Goal: Information Seeking & Learning: Learn about a topic

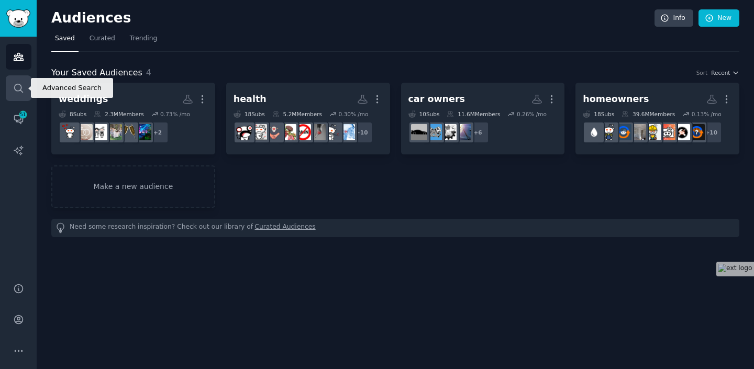
click at [12, 82] on link "Search" at bounding box center [19, 88] width 26 height 26
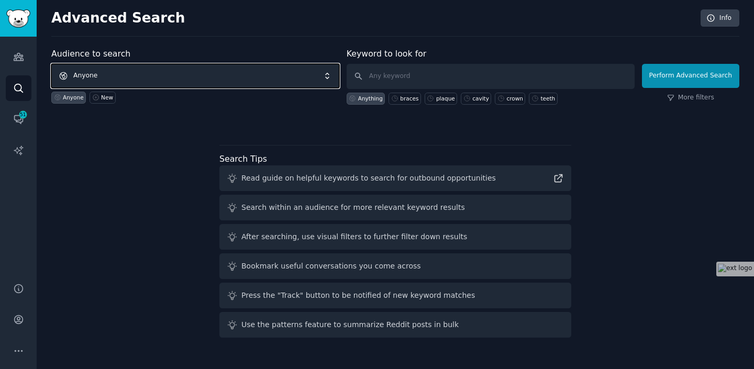
click at [329, 78] on span "Anyone" at bounding box center [195, 76] width 288 height 24
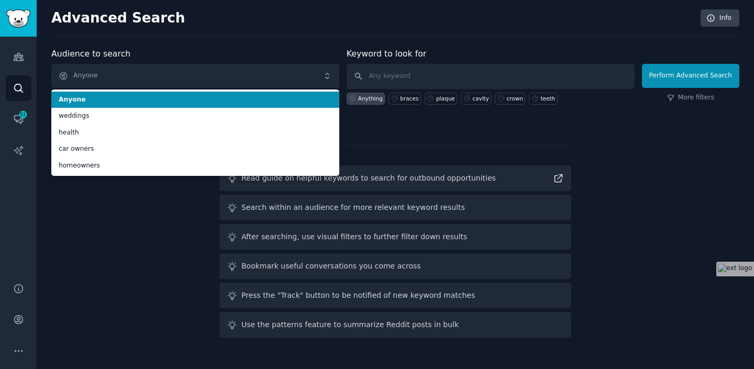
click at [251, 51] on div "Audience to search Anyone Anyone weddings health car owners homeowners Anyone N…" at bounding box center [195, 76] width 288 height 57
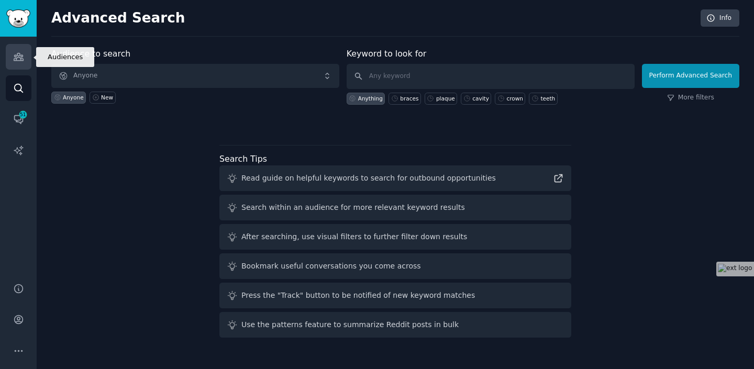
click at [21, 59] on icon "Sidebar" at bounding box center [18, 56] width 11 height 11
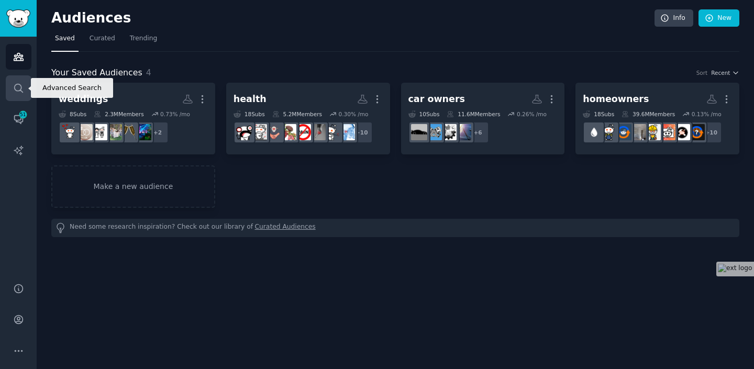
click at [20, 89] on icon "Sidebar" at bounding box center [18, 88] width 8 height 8
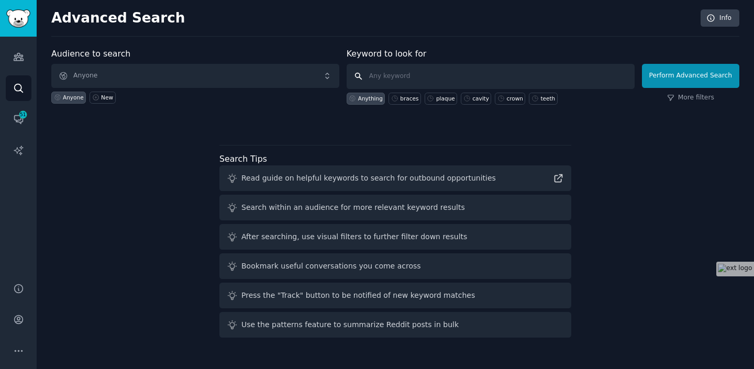
click at [435, 78] on input "text" at bounding box center [491, 76] width 288 height 25
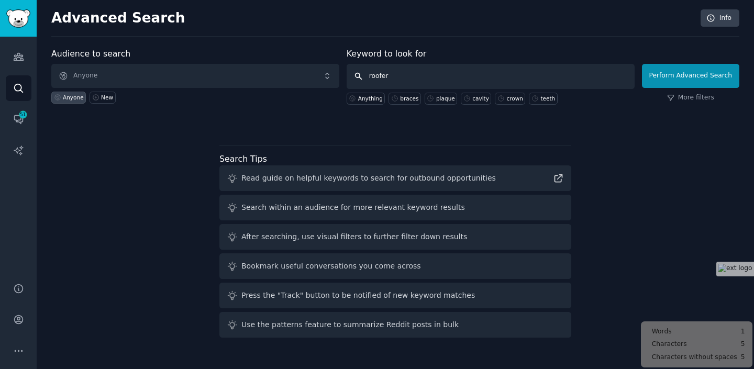
type input "roofers"
click button "Perform Advanced Search" at bounding box center [690, 76] width 97 height 24
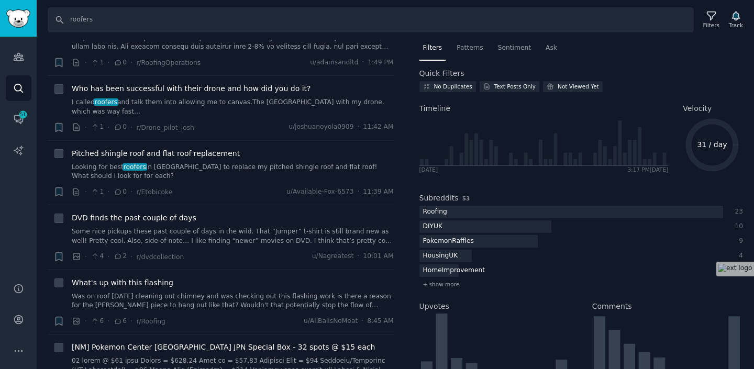
scroll to position [156, 0]
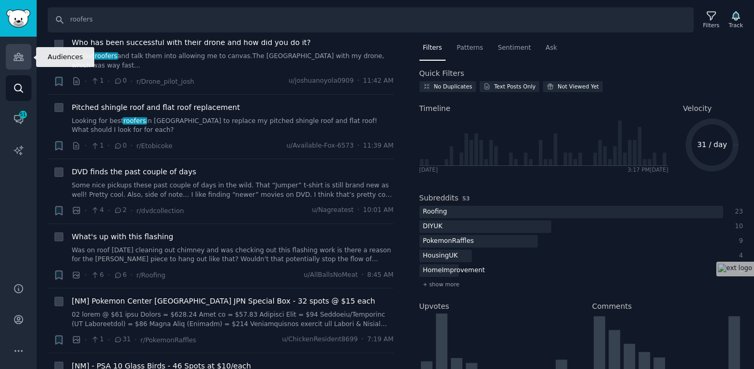
click at [13, 59] on icon "Sidebar" at bounding box center [18, 56] width 11 height 11
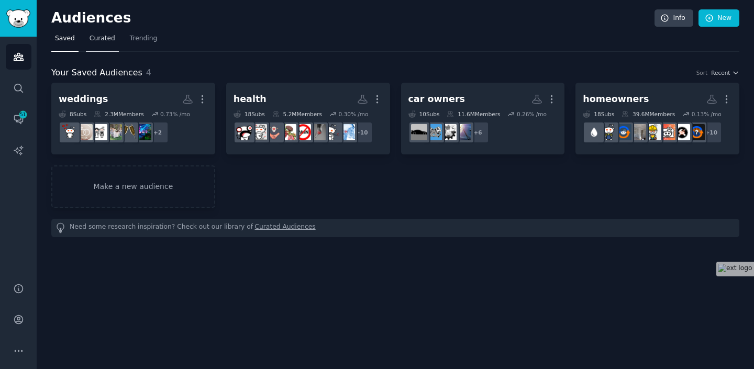
click at [108, 36] on span "Curated" at bounding box center [103, 38] width 26 height 9
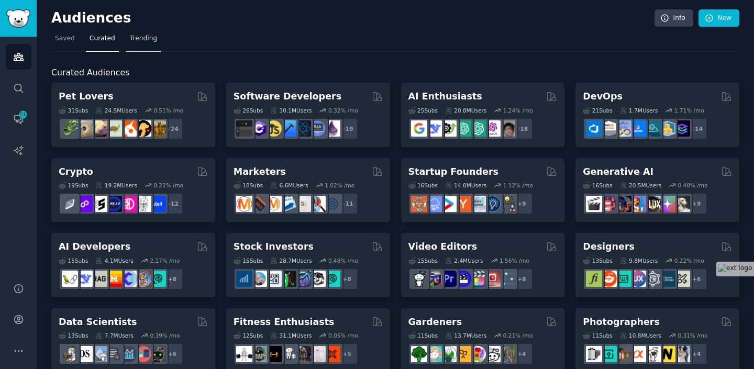
click at [141, 40] on span "Trending" at bounding box center [143, 38] width 27 height 9
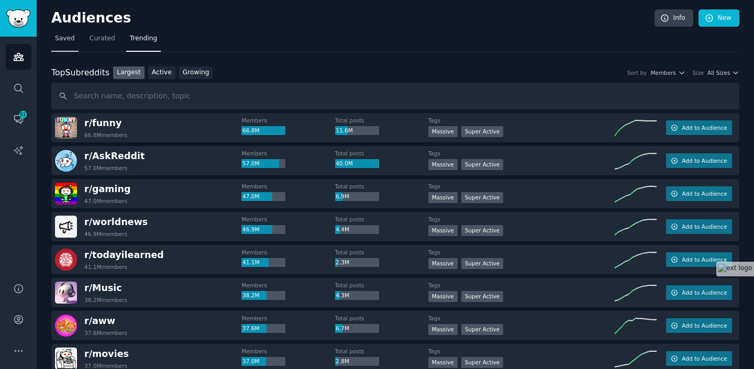
click at [75, 38] on link "Saved" at bounding box center [64, 40] width 27 height 21
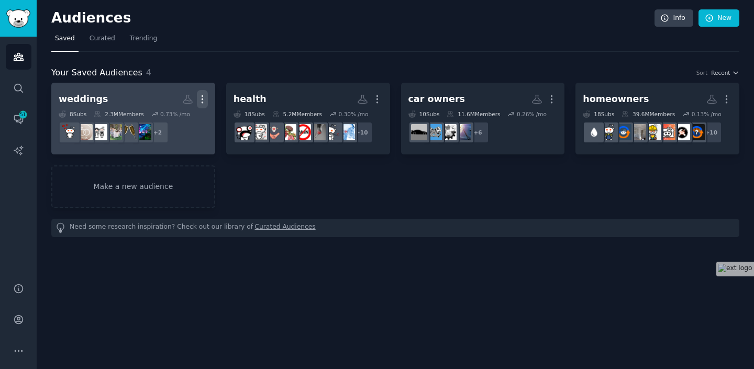
click at [205, 107] on button "More" at bounding box center [202, 99] width 11 height 18
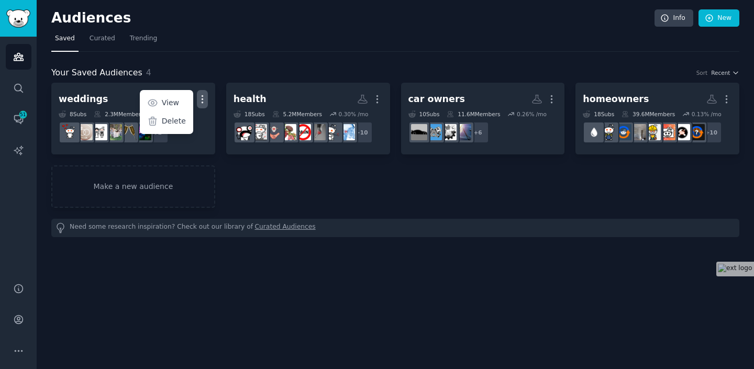
click at [403, 193] on div "weddings Custom Audience More View Delete 8 Sub s 2.3M Members 0.73 % /mo + 2 h…" at bounding box center [395, 145] width 688 height 125
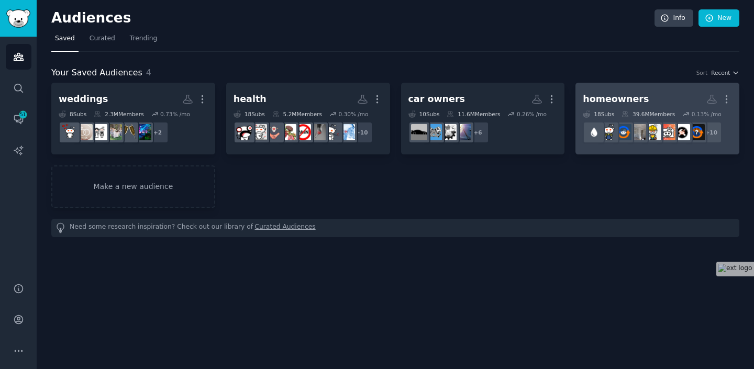
click at [635, 96] on div "homeowners" at bounding box center [616, 99] width 66 height 13
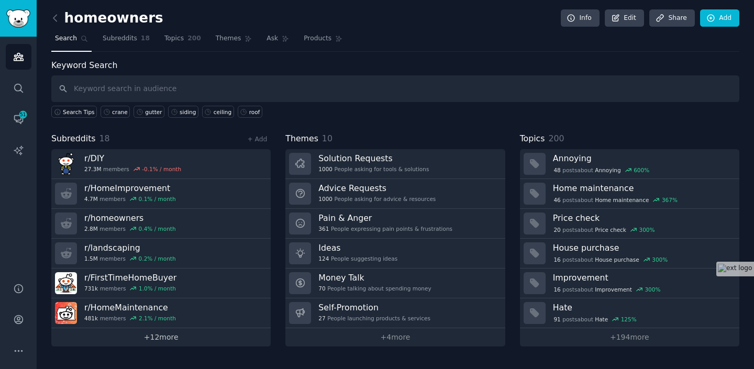
click at [189, 329] on link "+ 12 more" at bounding box center [160, 337] width 219 height 18
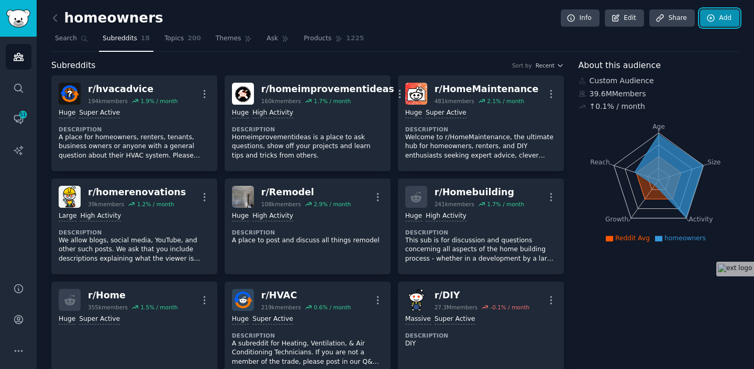
click at [718, 18] on link "Add" at bounding box center [719, 18] width 39 height 18
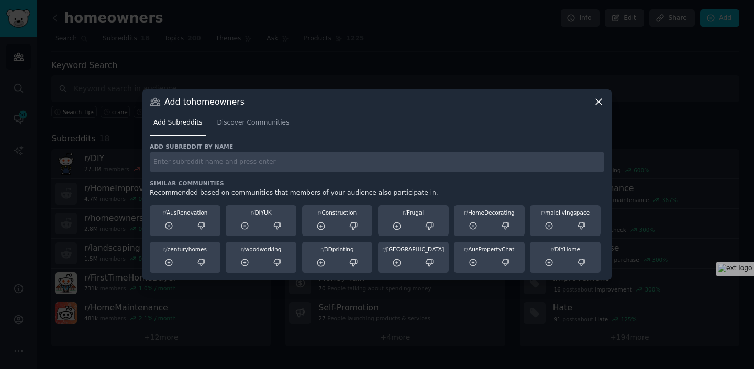
click at [280, 165] on input "text" at bounding box center [377, 162] width 455 height 20
click at [599, 103] on icon at bounding box center [598, 101] width 11 height 11
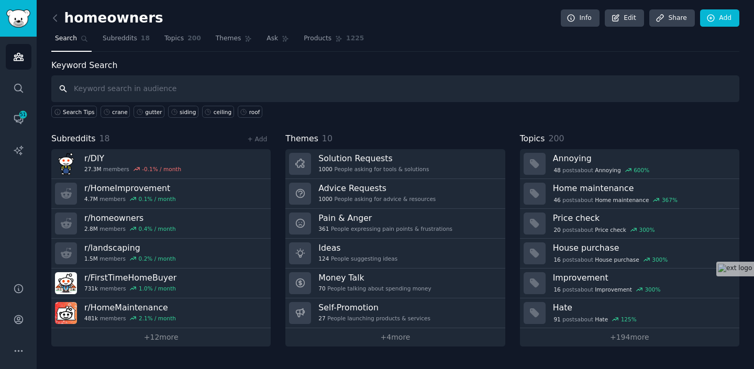
click at [309, 90] on input "text" at bounding box center [395, 88] width 688 height 27
click at [24, 89] on link "Search" at bounding box center [19, 88] width 26 height 26
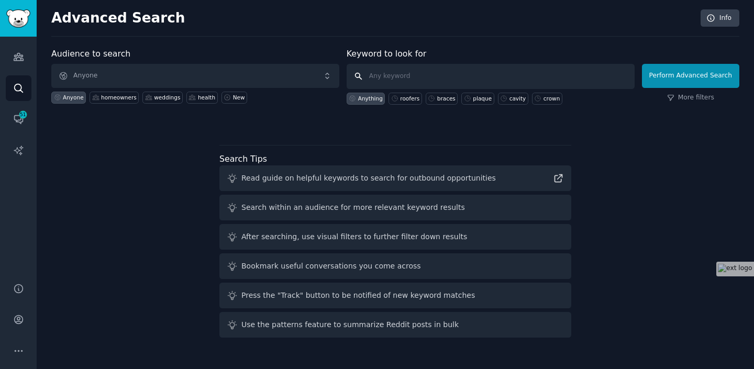
click at [423, 70] on input "text" at bounding box center [491, 76] width 288 height 25
paste input "roofers"
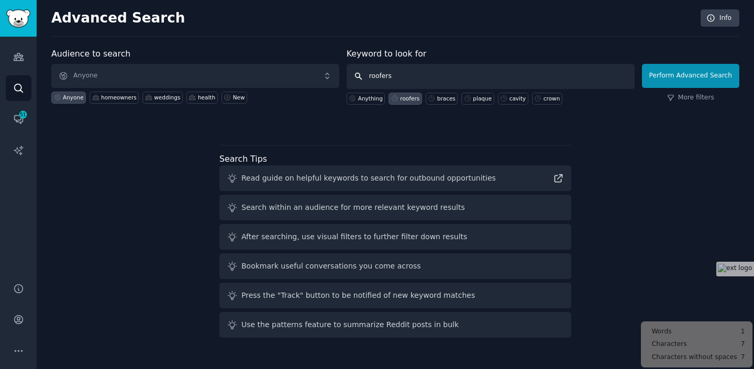
type input "roofer"
click button "Perform Advanced Search" at bounding box center [690, 76] width 97 height 24
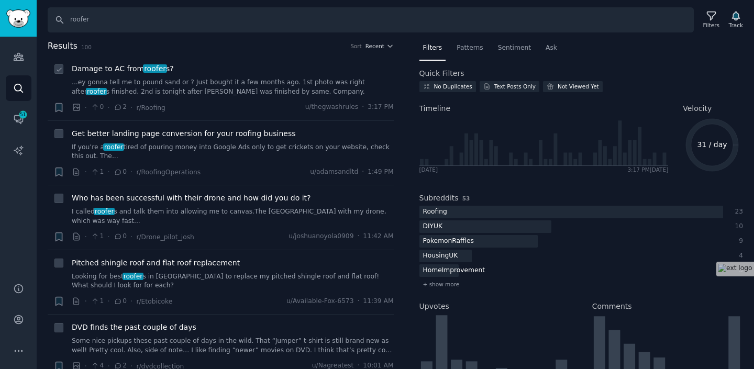
click at [274, 87] on link "...ey gonna tell me to pound sand or ? Just bought it a few months ago. 1st pho…" at bounding box center [233, 87] width 322 height 18
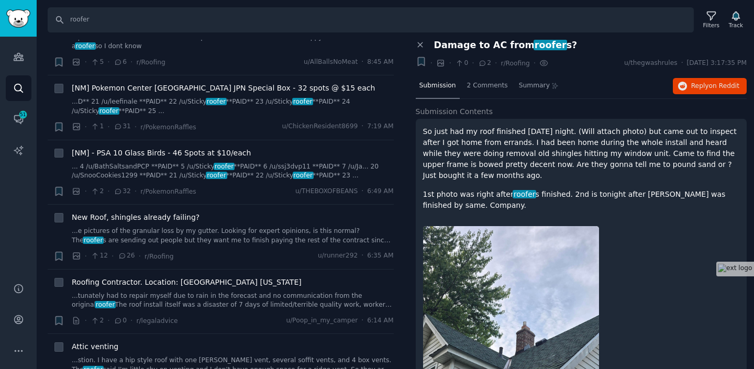
scroll to position [378, 0]
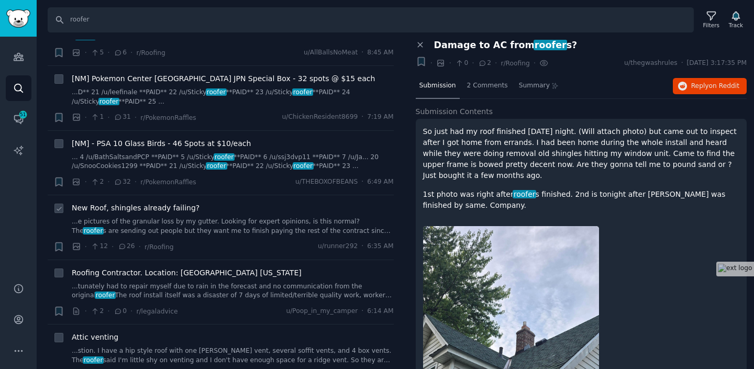
click at [241, 225] on link "...e pictures of the granular loss by my gutter. Looking for expert opinions, i…" at bounding box center [233, 226] width 322 height 18
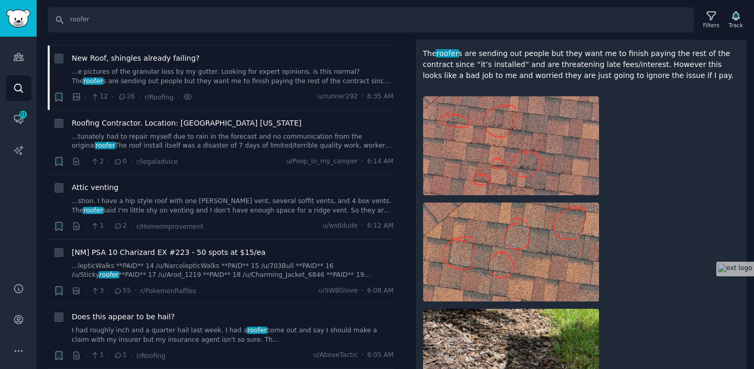
scroll to position [169, 0]
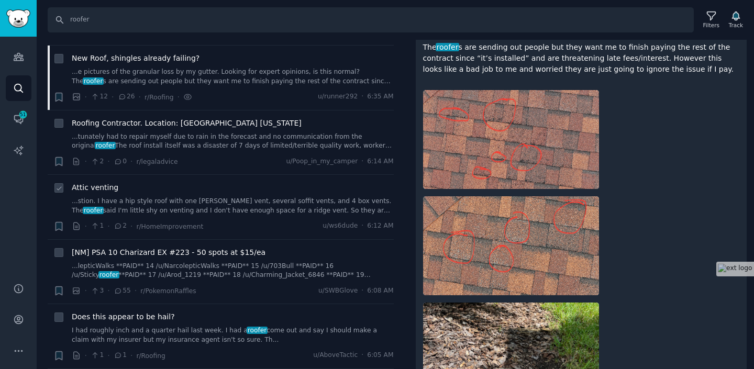
click at [218, 203] on link "...stion. I have a hip style roof with one [PERSON_NAME] vent, several soffit v…" at bounding box center [233, 206] width 322 height 18
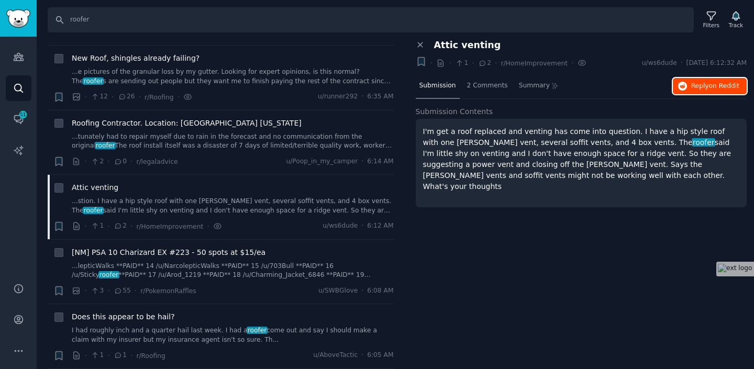
click at [710, 79] on button "Reply on Reddit" at bounding box center [710, 86] width 74 height 17
click at [518, 152] on p "I'm get a roof replaced and venting has come into question. I have a hip style …" at bounding box center [581, 159] width 317 height 66
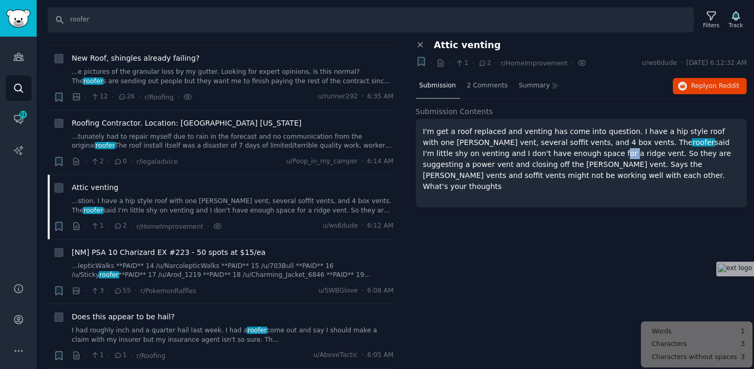
click at [518, 152] on p "I'm get a roof replaced and venting has come into question. I have a hip style …" at bounding box center [581, 159] width 317 height 66
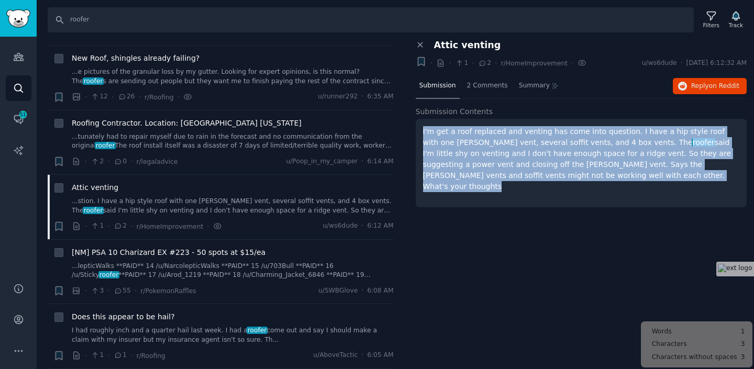
click at [518, 152] on p "I'm get a roof replaced and venting has come into question. I have a hip style …" at bounding box center [581, 159] width 317 height 66
copy body "I'm get a roof replaced and venting has come into question. I have a hip style …"
click at [698, 88] on span "Reply on Reddit" at bounding box center [715, 86] width 48 height 9
